Goal: Complete application form: Complete application form

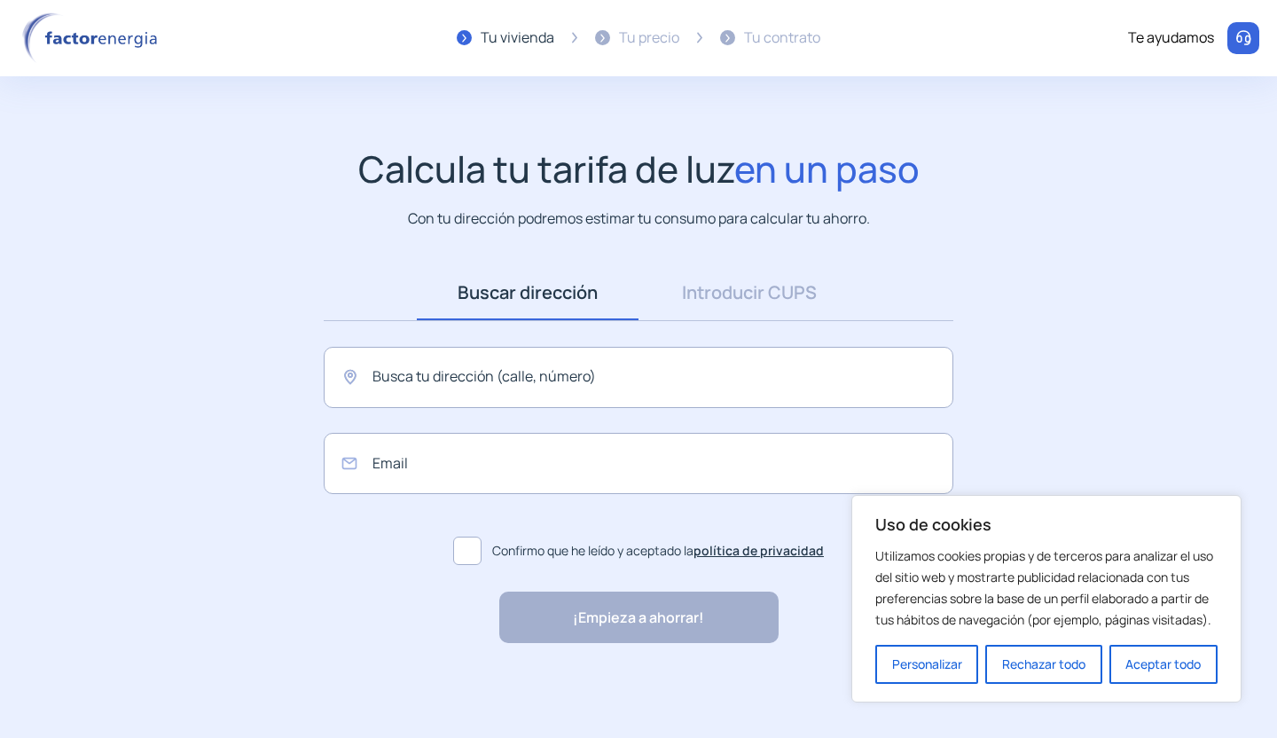
click at [131, 37] on img at bounding box center [93, 37] width 151 height 51
click at [792, 295] on link "Introducir CUPS" at bounding box center [750, 292] width 222 height 55
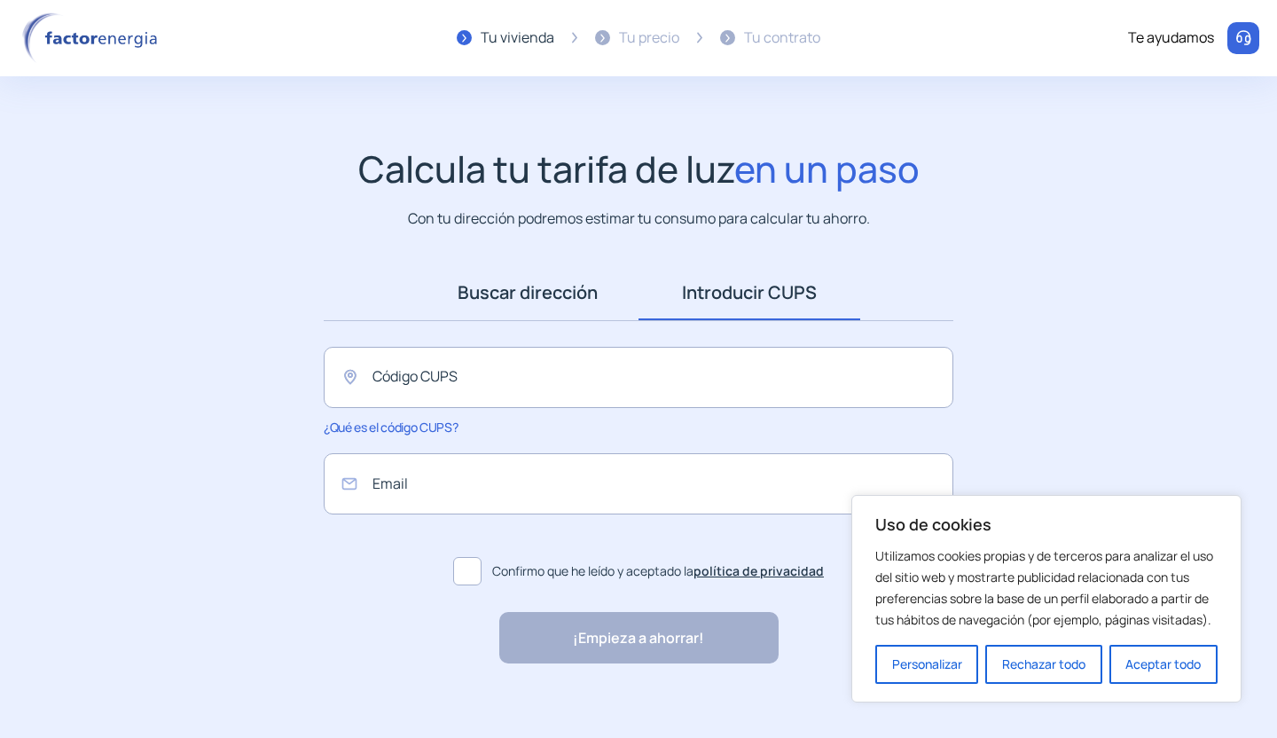
click at [543, 297] on link "Buscar dirección" at bounding box center [528, 292] width 222 height 55
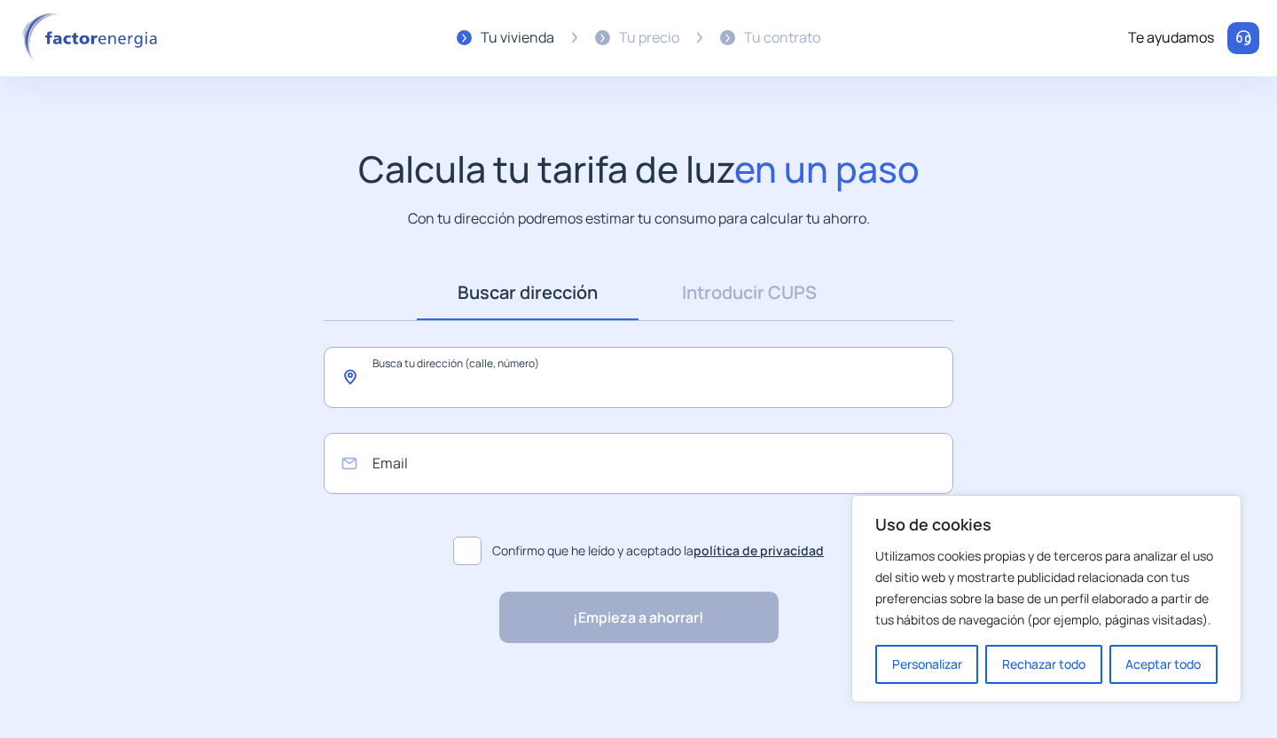
click at [571, 388] on input "text" at bounding box center [639, 377] width 630 height 61
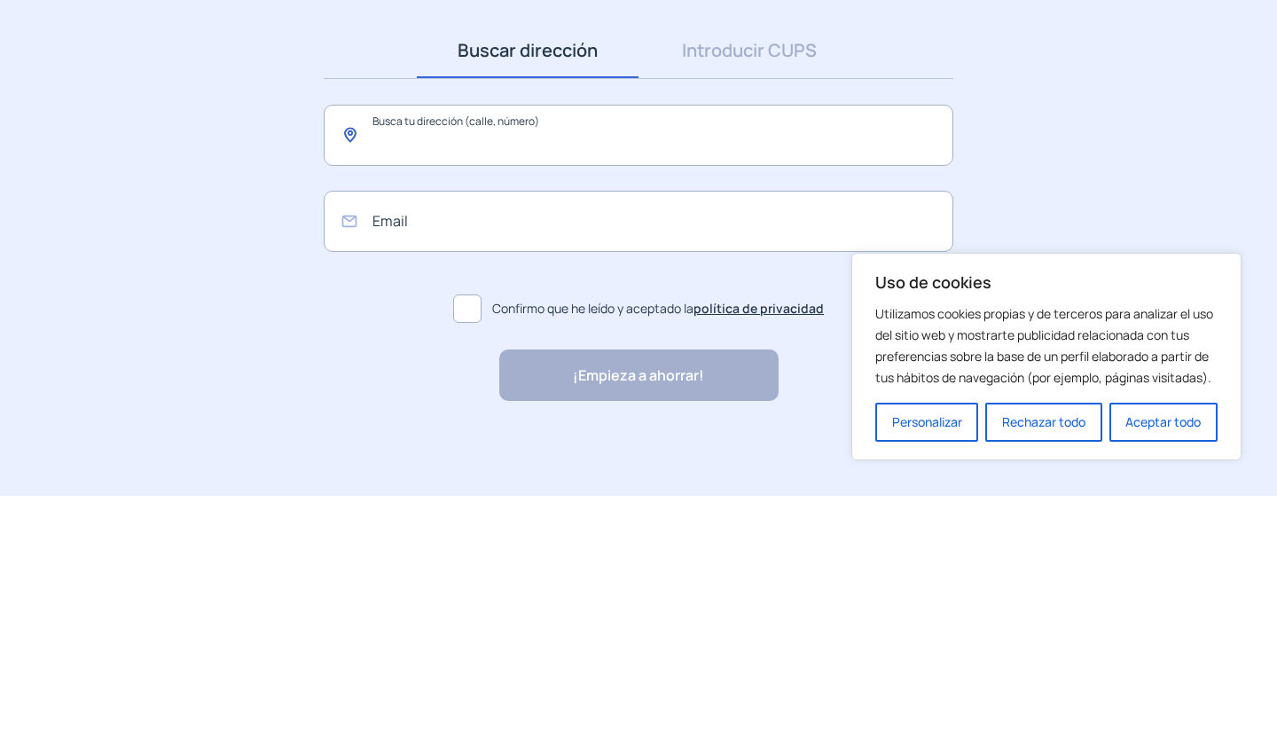
click at [356, 380] on input "text" at bounding box center [639, 377] width 630 height 61
click at [757, 388] on input "text" at bounding box center [639, 377] width 630 height 61
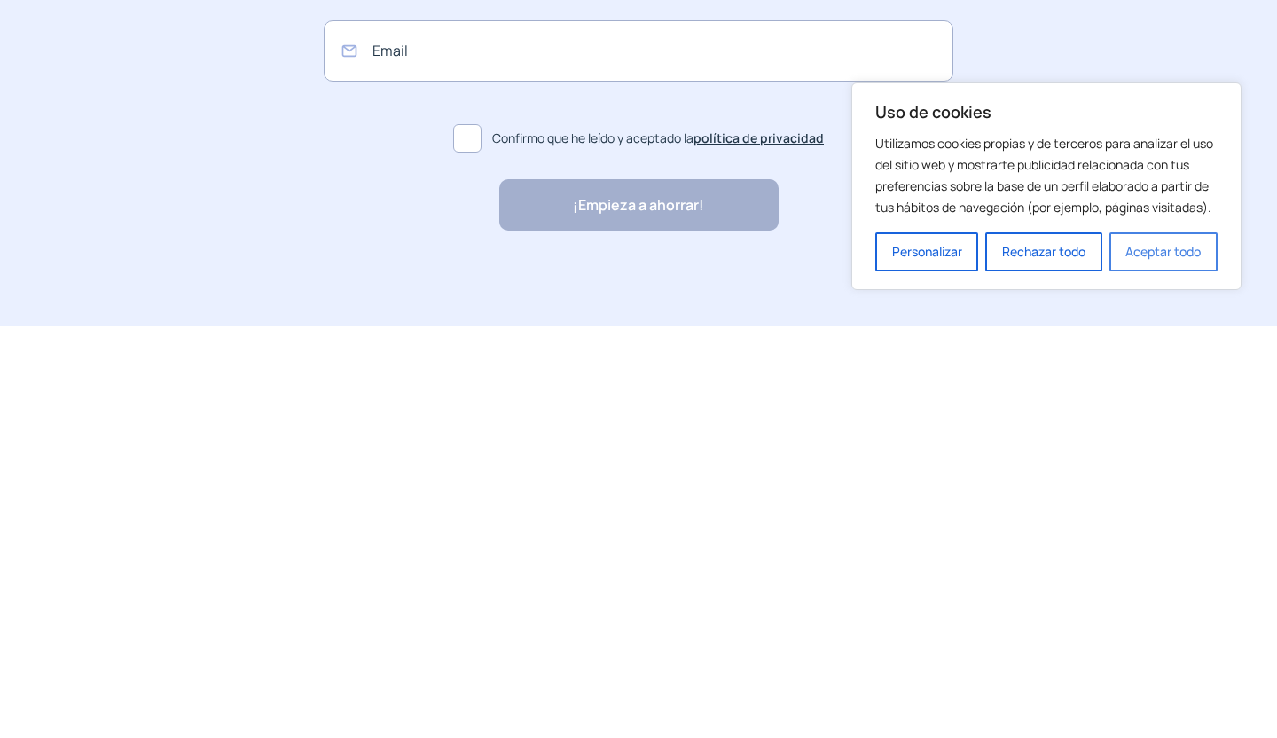
click at [1186, 658] on button "Aceptar todo" at bounding box center [1163, 664] width 108 height 39
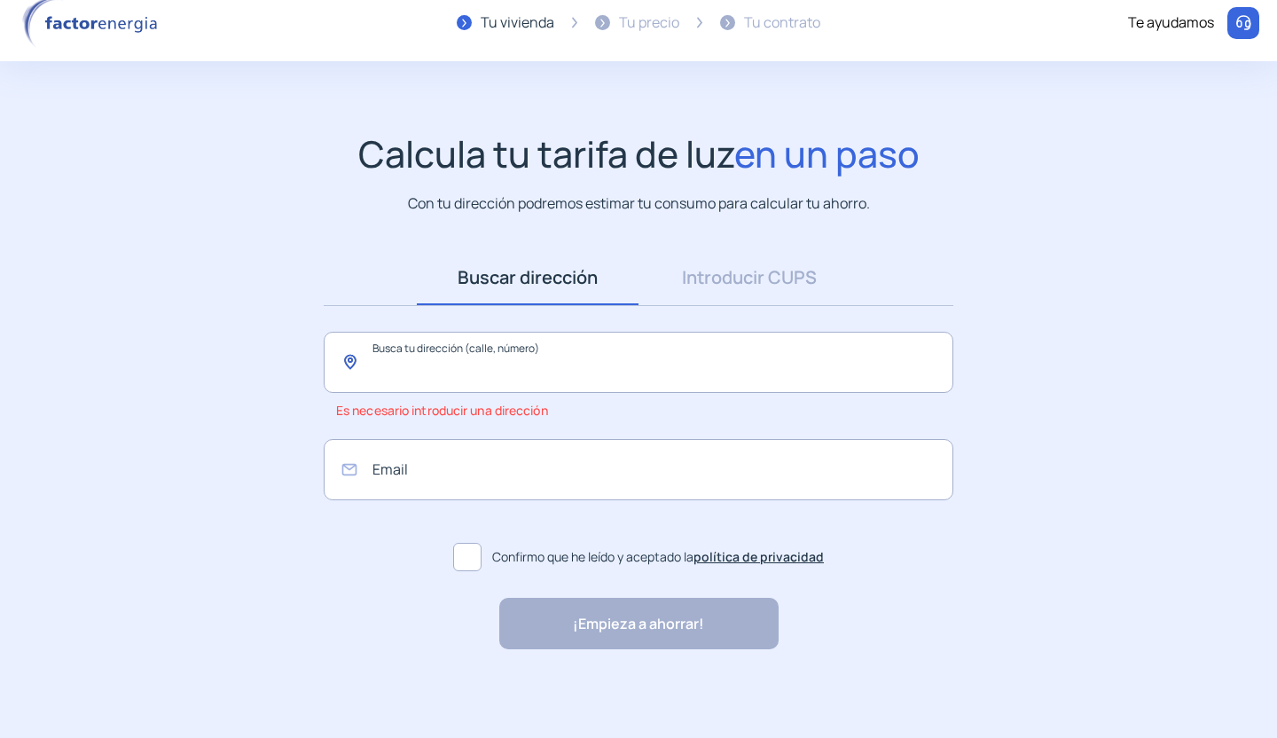
click at [686, 359] on input "text" at bounding box center [639, 362] width 630 height 61
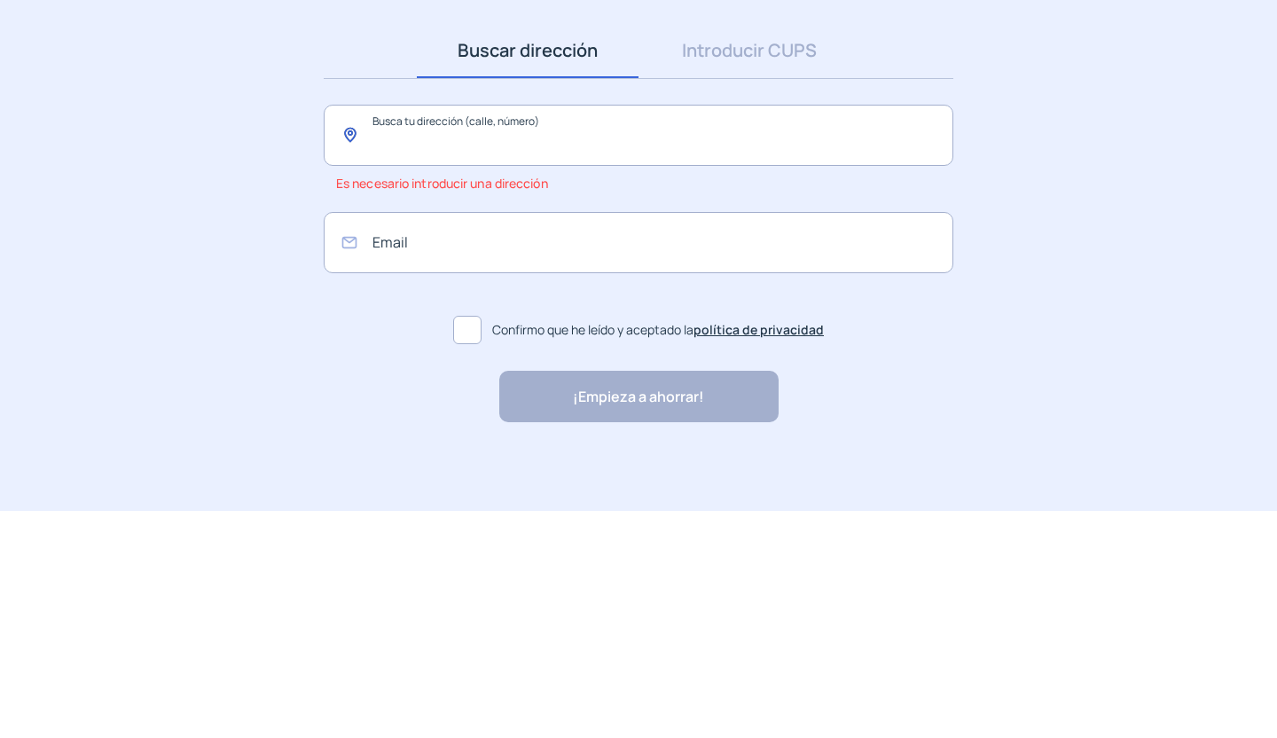
click at [764, 365] on input "text" at bounding box center [639, 362] width 630 height 61
click at [751, 372] on input "text" at bounding box center [639, 362] width 630 height 61
click at [759, 371] on input "text" at bounding box center [639, 362] width 630 height 61
click at [801, 290] on link "Introducir CUPS" at bounding box center [750, 277] width 222 height 55
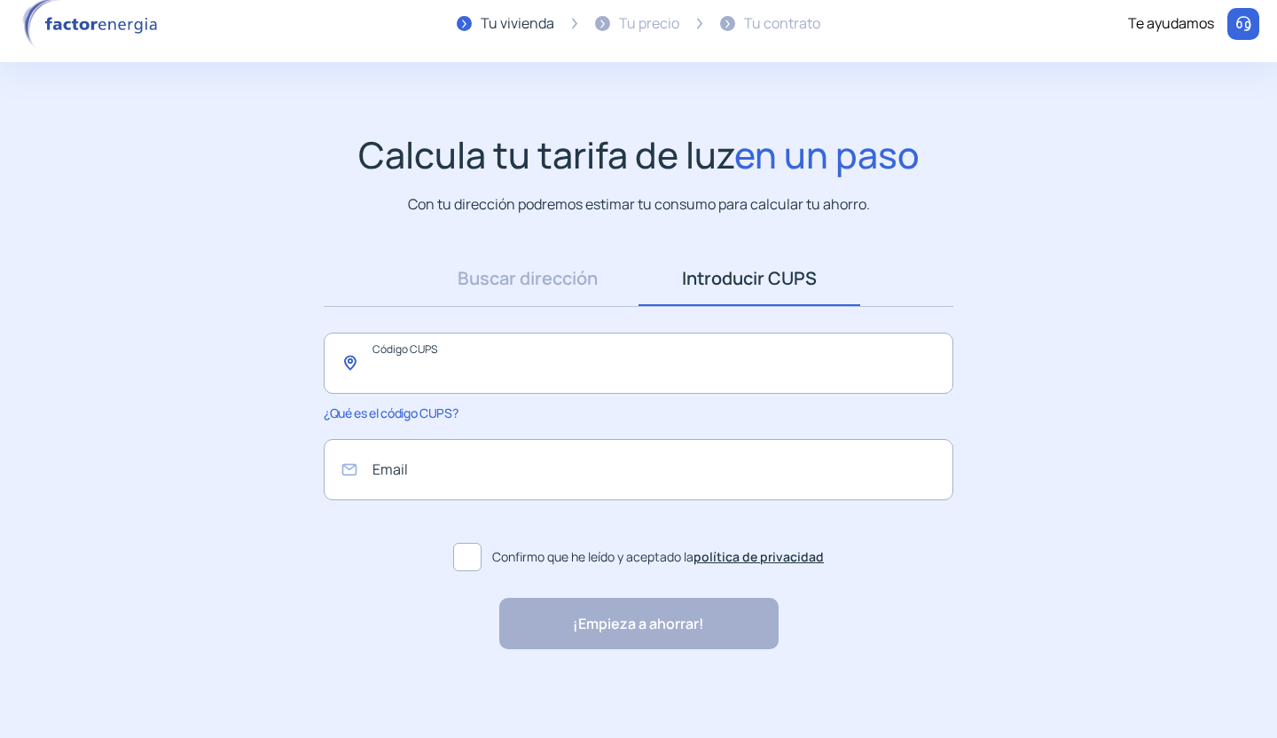
click at [706, 365] on input "text" at bounding box center [639, 363] width 630 height 61
